Goal: Task Accomplishment & Management: Use online tool/utility

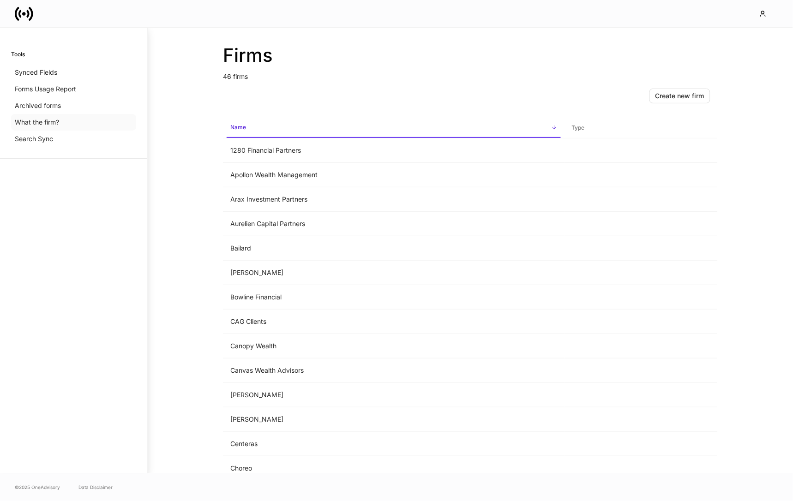
click at [81, 121] on div "What the firm?" at bounding box center [73, 122] width 125 height 17
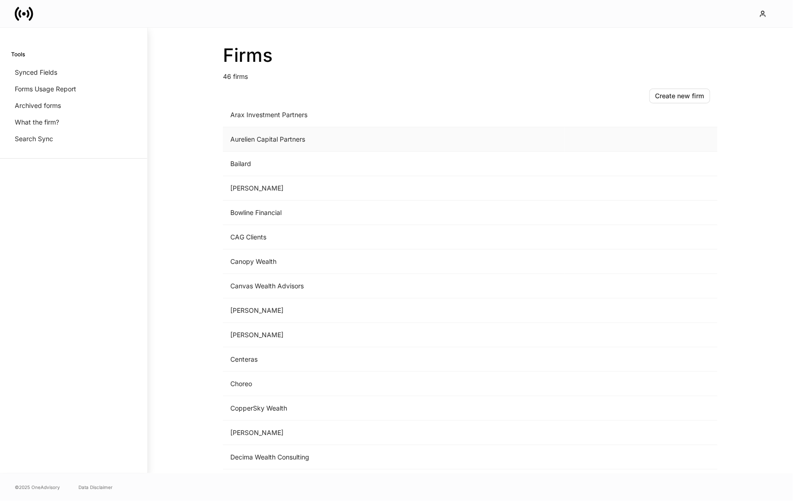
scroll to position [87, 0]
click at [287, 382] on td "Choreo" at bounding box center [394, 382] width 342 height 24
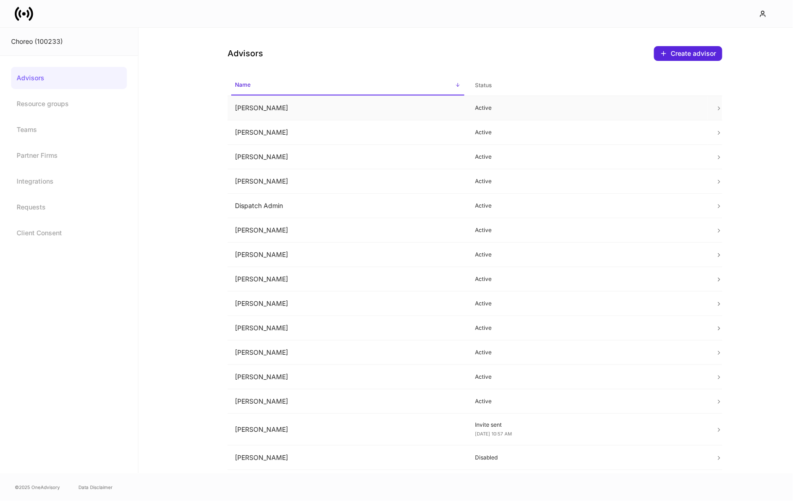
click at [502, 109] on p "Active" at bounding box center [589, 107] width 226 height 7
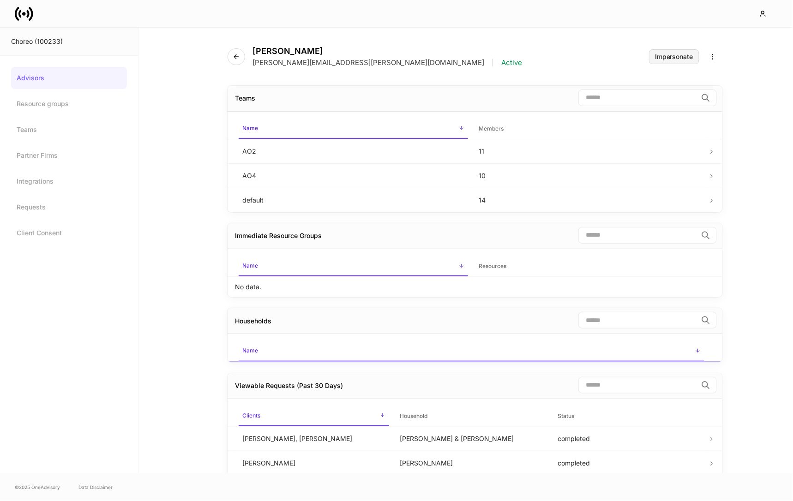
click at [670, 52] on button "Impersonate" at bounding box center [674, 56] width 50 height 15
